Goal: Information Seeking & Learning: Learn about a topic

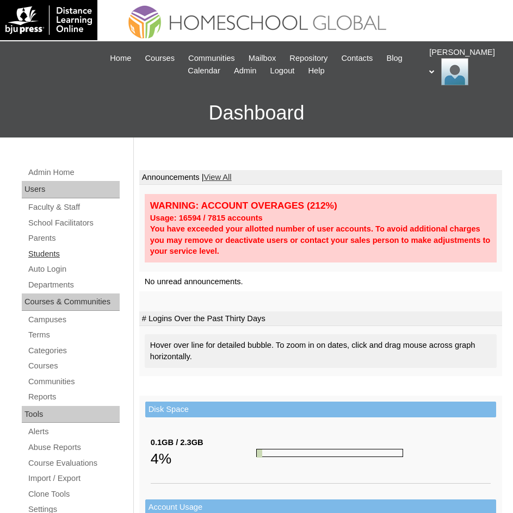
click at [46, 252] on link "Students" at bounding box center [73, 254] width 92 height 14
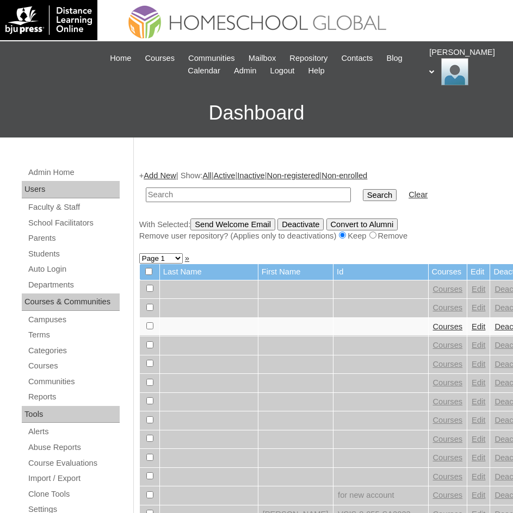
click at [221, 194] on input "text" at bounding box center [248, 195] width 205 height 15
type input "Jessie Alexa"
click at [363, 200] on input "Search" at bounding box center [380, 195] width 34 height 12
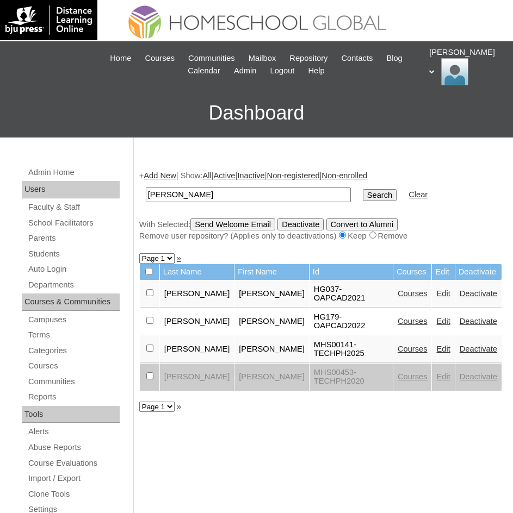
click at [398, 345] on link "Courses" at bounding box center [413, 349] width 30 height 9
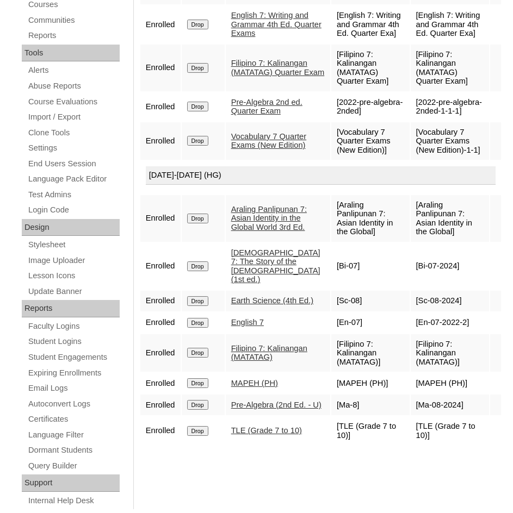
scroll to position [395, 0]
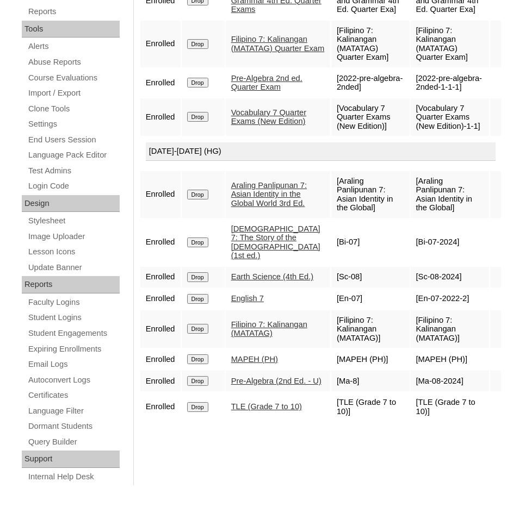
click at [257, 303] on link "English 7" at bounding box center [247, 298] width 33 height 9
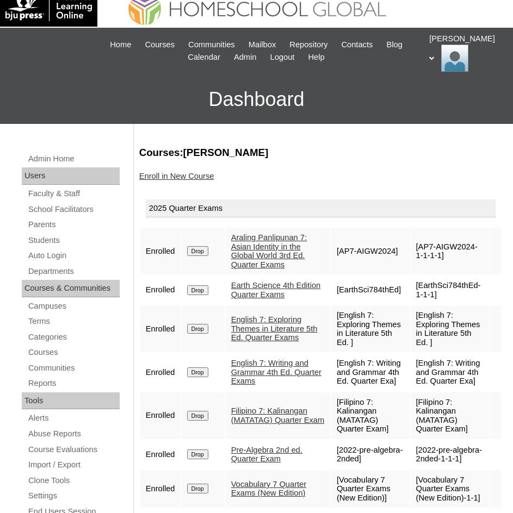
scroll to position [0, 0]
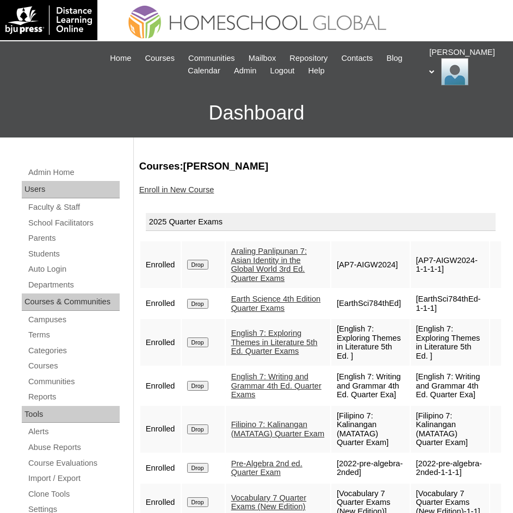
drag, startPoint x: 245, startPoint y: 164, endPoint x: 303, endPoint y: 167, distance: 58.3
click at [303, 167] on h3 "Courses:[PERSON_NAME]" at bounding box center [320, 166] width 363 height 14
copy h3 "[PERSON_NAME]"
